Goal: Subscribe to service/newsletter

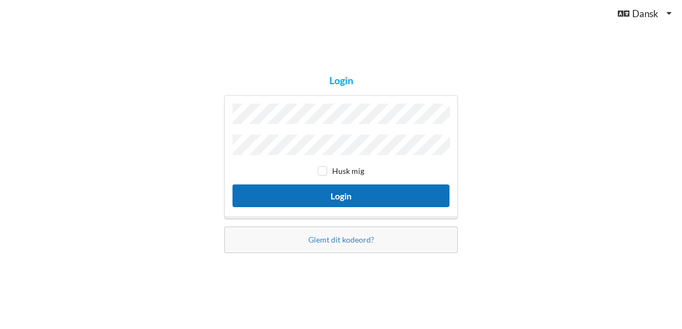
click at [343, 188] on button "Login" at bounding box center [341, 195] width 217 height 23
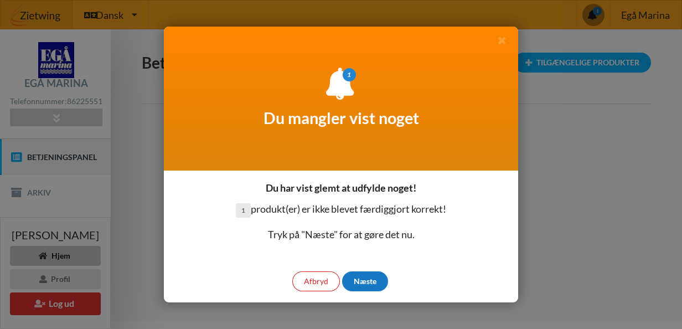
click at [357, 278] on div "Næste" at bounding box center [365, 281] width 46 height 20
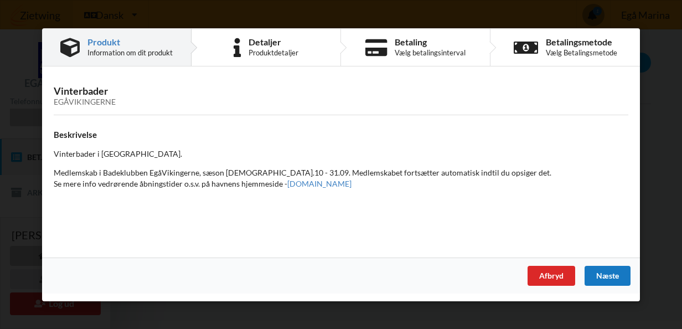
click at [612, 272] on div "Næste" at bounding box center [608, 275] width 46 height 20
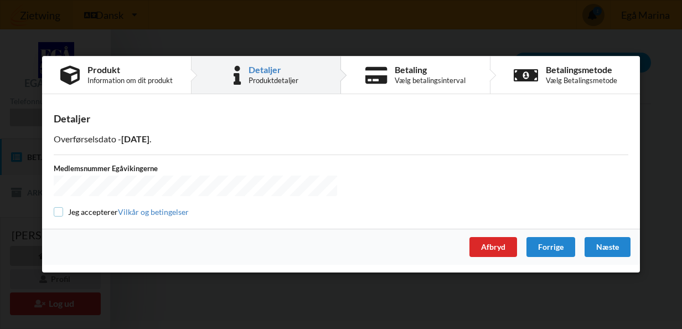
click at [59, 210] on input "checkbox" at bounding box center [58, 211] width 9 height 9
checkbox input "true"
click at [609, 250] on div "Næste" at bounding box center [608, 248] width 46 height 20
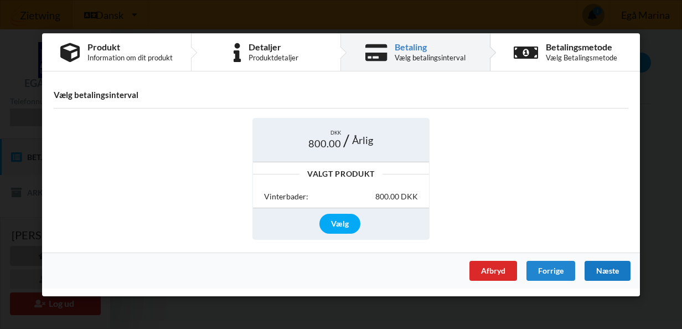
click at [617, 267] on div "Næste" at bounding box center [608, 270] width 46 height 20
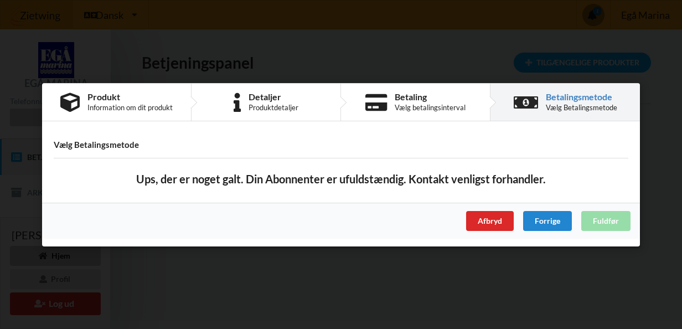
click at [607, 224] on div "Afbryd Forrige Fuldfør" at bounding box center [341, 220] width 598 height 36
click at [548, 93] on div "Betalingsmetode" at bounding box center [581, 97] width 71 height 9
click at [546, 220] on div "Forrige" at bounding box center [547, 220] width 49 height 20
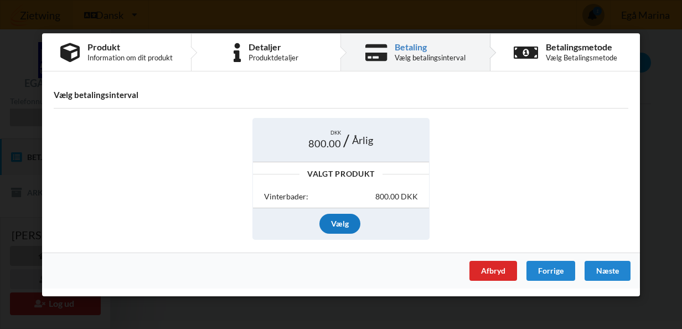
click at [345, 226] on div "Vælg" at bounding box center [340, 224] width 41 height 20
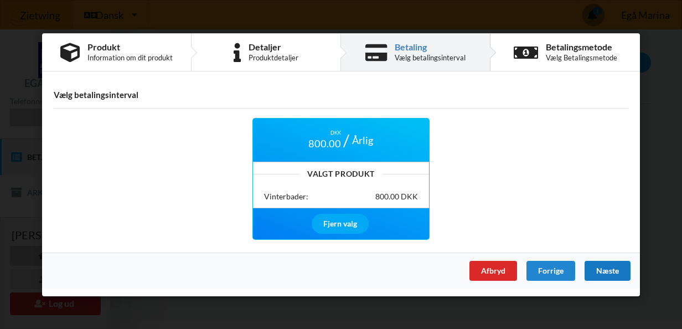
click at [601, 264] on div "Næste" at bounding box center [608, 270] width 46 height 20
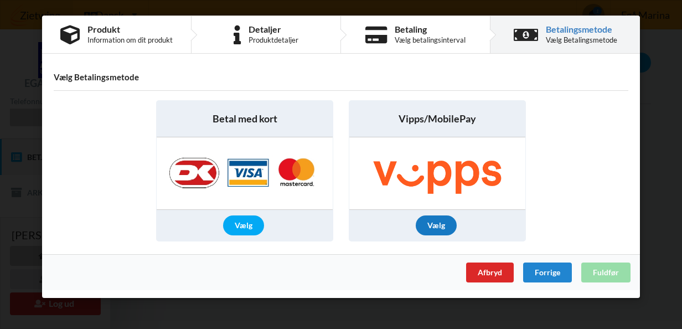
click at [429, 225] on div "Vælg" at bounding box center [436, 225] width 41 height 20
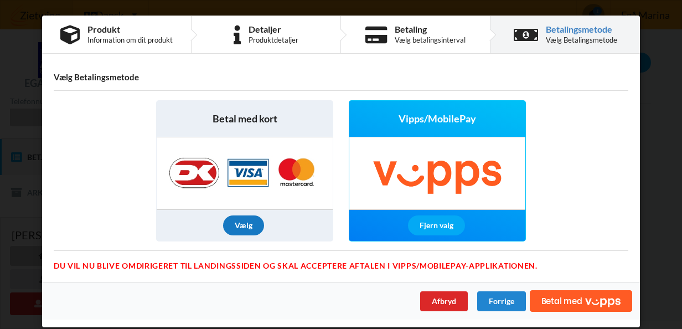
click at [244, 227] on div "Vælg" at bounding box center [243, 225] width 41 height 20
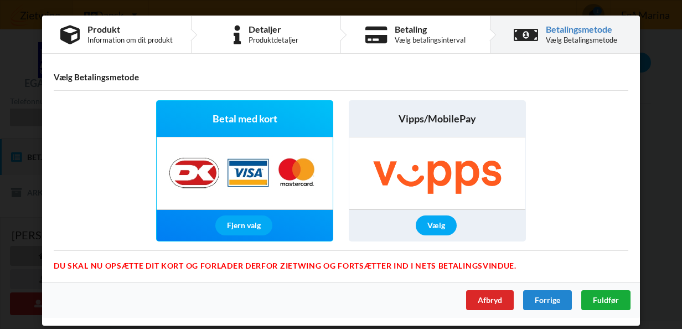
click at [614, 296] on span "Fuldfør" at bounding box center [606, 299] width 26 height 9
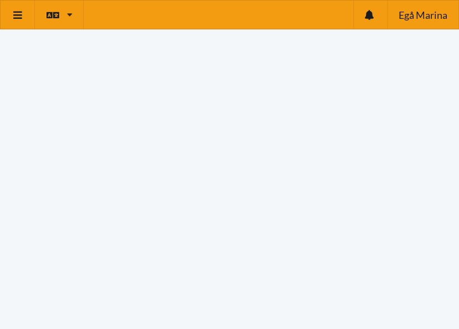
scroll to position [167, 0]
